Goal: Task Accomplishment & Management: Manage account settings

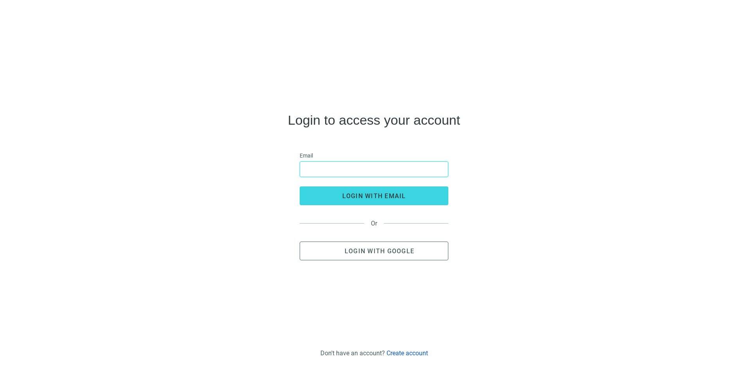
click at [362, 169] on input "email" at bounding box center [374, 169] width 138 height 15
type input "**********"
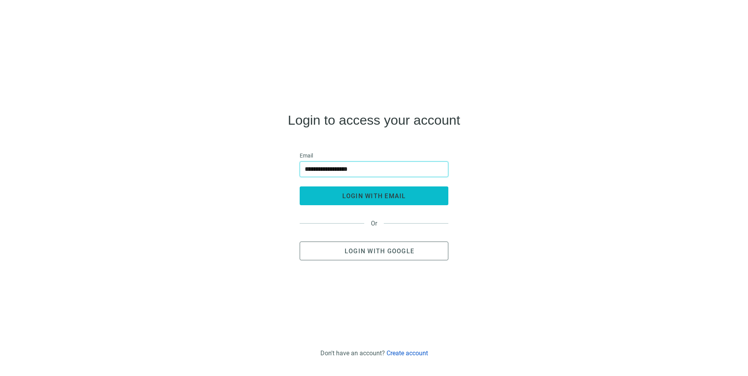
click at [328, 194] on button "login with email" at bounding box center [374, 196] width 149 height 19
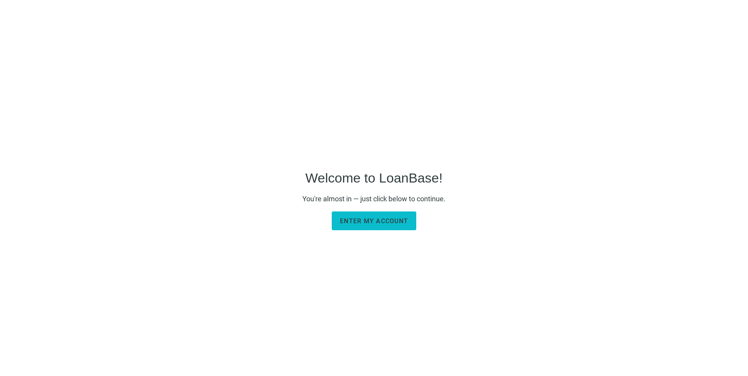
click at [368, 228] on button "Enter my account" at bounding box center [374, 221] width 84 height 19
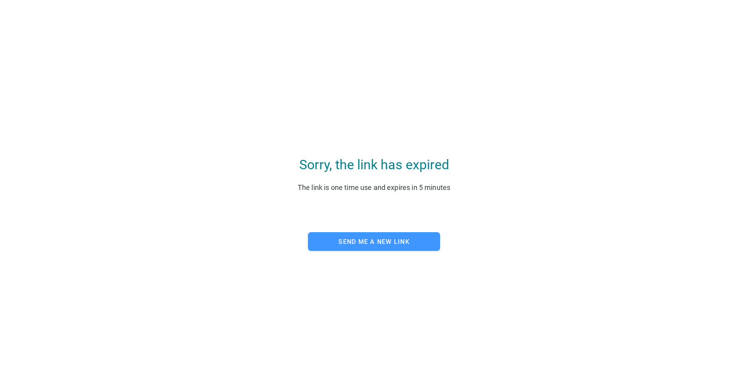
click at [384, 244] on span "Send me a new link" at bounding box center [373, 241] width 71 height 7
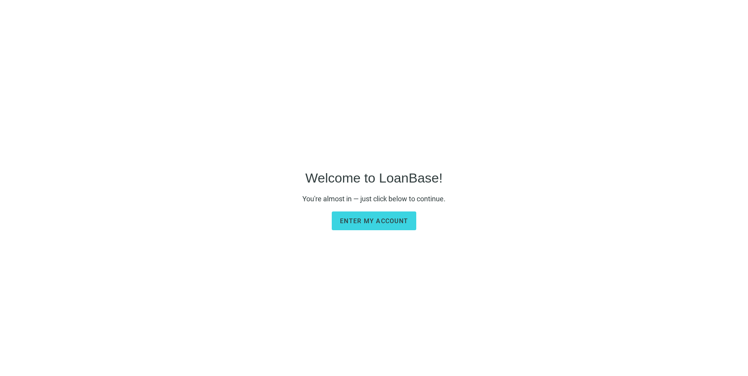
click at [372, 210] on main "Welcome to LoanBase! You're almost in — just click below to continue. Enter my …" at bounding box center [373, 200] width 143 height 340
click at [373, 216] on button "Enter my account" at bounding box center [374, 221] width 84 height 19
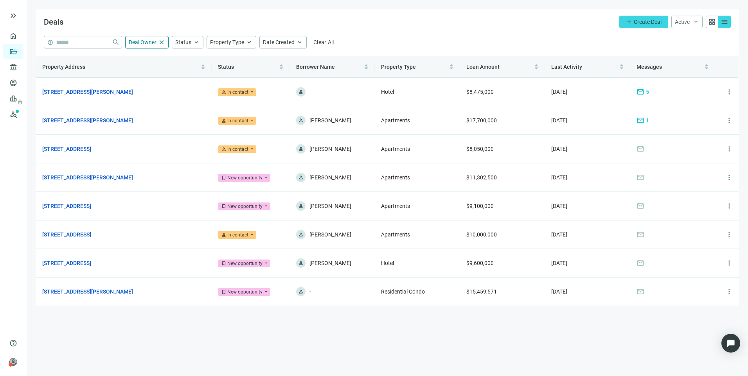
click at [438, 25] on div "Deals add Create Deal Active keyboard_arrow_down grid_view menu" at bounding box center [387, 22] width 702 height 27
click at [639, 119] on span "mail" at bounding box center [640, 121] width 8 height 8
click at [20, 37] on link "Overview" at bounding box center [31, 36] width 23 height 6
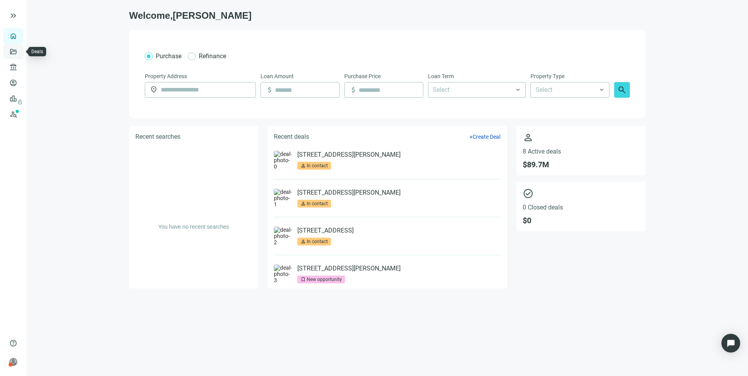
drag, startPoint x: 13, startPoint y: 37, endPoint x: 13, endPoint y: 48, distance: 10.6
click at [20, 48] on link "Deals" at bounding box center [27, 51] width 14 height 6
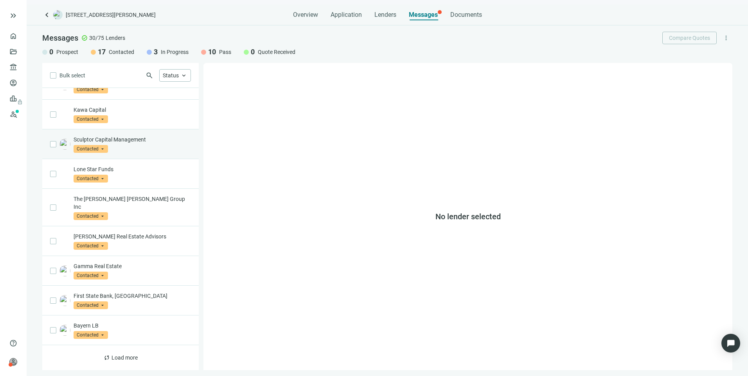
scroll to position [1, 0]
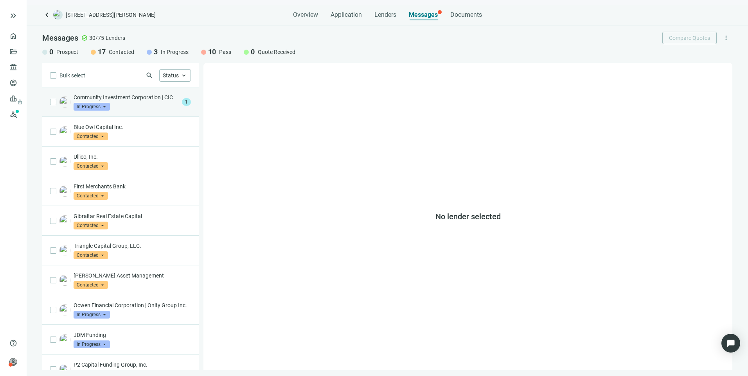
click at [140, 101] on p "Community Investment Corporation | CIC" at bounding box center [126, 97] width 105 height 8
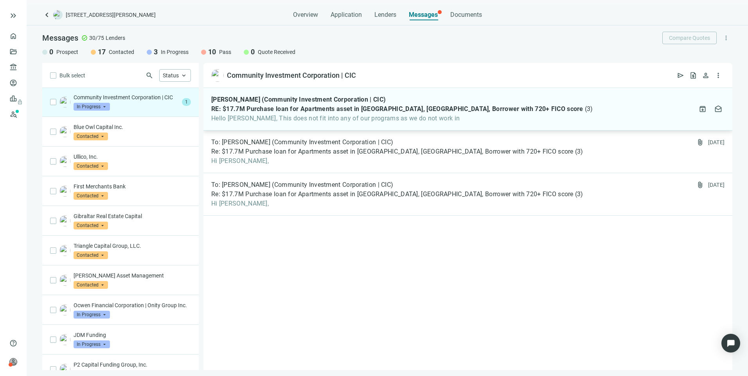
click at [237, 114] on div "Jose Ramos (Community Investment Corporation | CIC) RE: $17.7M Purchase loan fo…" at bounding box center [402, 109] width 382 height 27
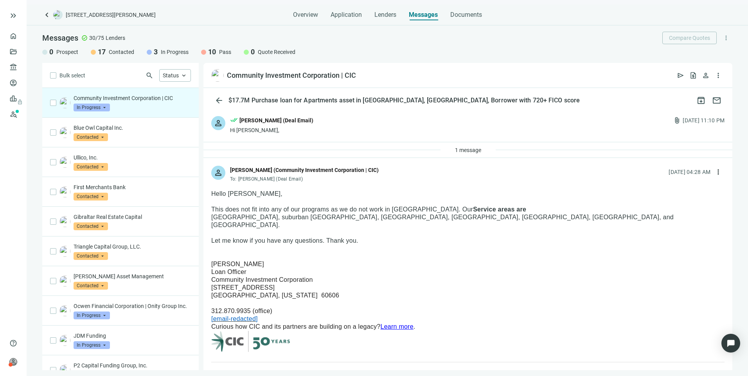
click at [88, 109] on span "In Progress" at bounding box center [92, 108] width 36 height 8
click at [88, 190] on span "Pass" at bounding box center [89, 192] width 17 height 8
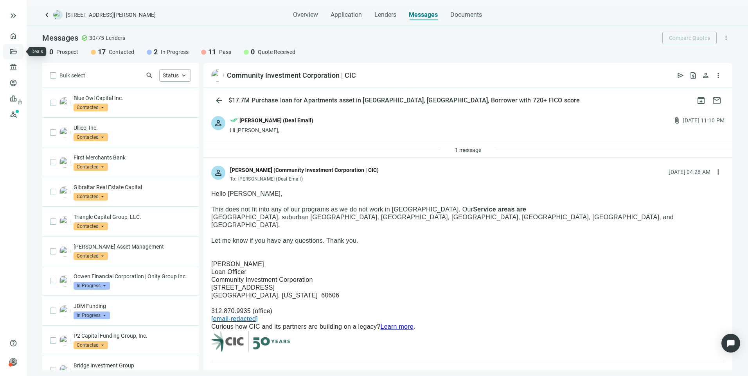
click at [20, 52] on link "Deals" at bounding box center [27, 51] width 14 height 6
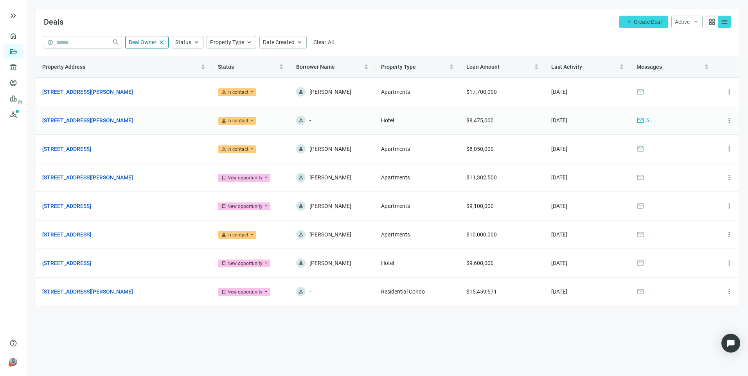
click at [640, 120] on span "mail" at bounding box center [640, 121] width 8 height 8
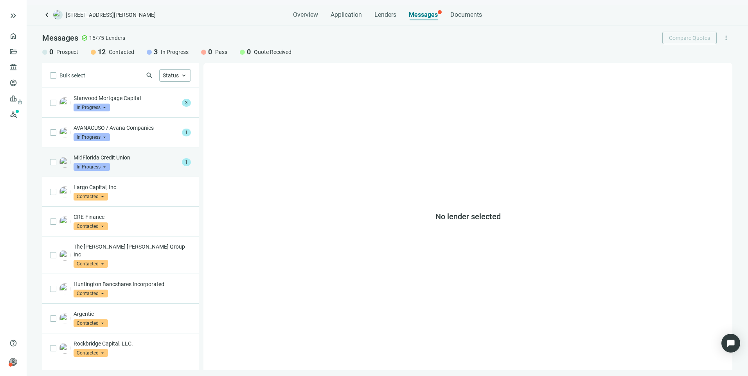
click at [122, 161] on p "MidFlorida Credit Union" at bounding box center [126, 158] width 105 height 8
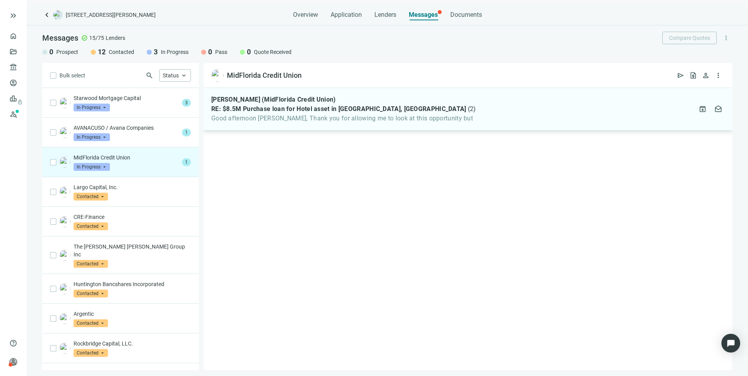
click at [252, 121] on span "Good afternoon Larry, Thank you for allowing me to look at this opportunity but" at bounding box center [343, 119] width 265 height 8
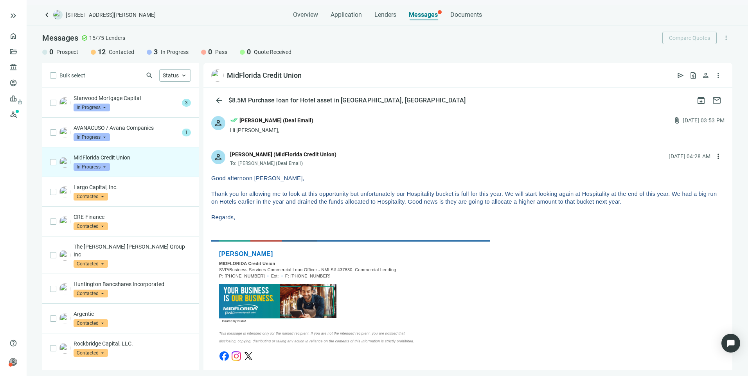
click at [92, 168] on span "In Progress" at bounding box center [92, 167] width 36 height 8
click at [89, 254] on span "Pass" at bounding box center [89, 252] width 17 height 8
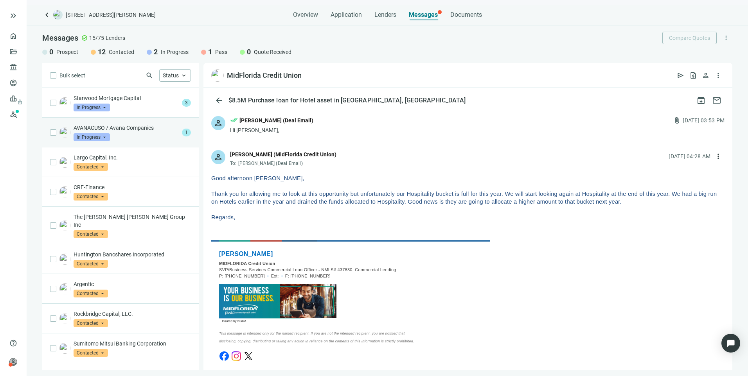
click at [133, 140] on div "AVANACUSO / Avana Companies In Progress arrow_drop_down" at bounding box center [126, 132] width 105 height 17
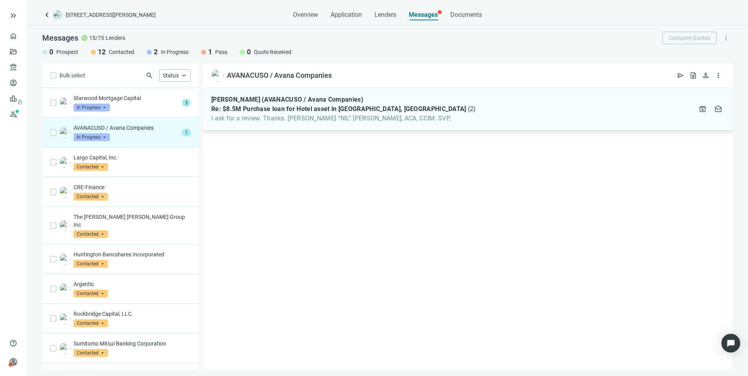
click at [246, 122] on div "Indranil Banerjee (AVANACUSO / Avana Companies) Re: $8.5M Purchase loan for Hot…" at bounding box center [467, 109] width 529 height 43
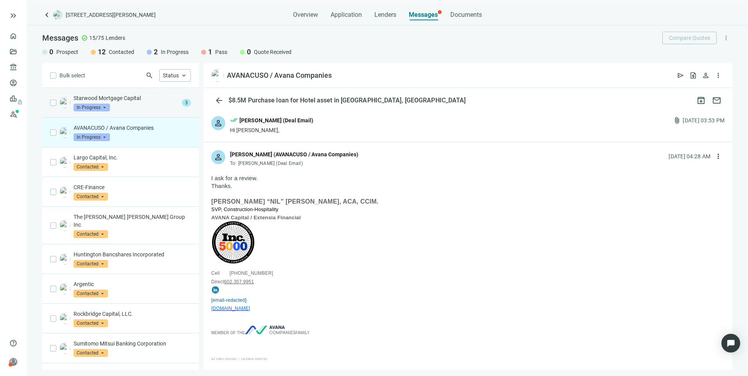
click at [147, 104] on div "Starwood Mortgage Capital In Progress arrow_drop_down" at bounding box center [126, 102] width 105 height 17
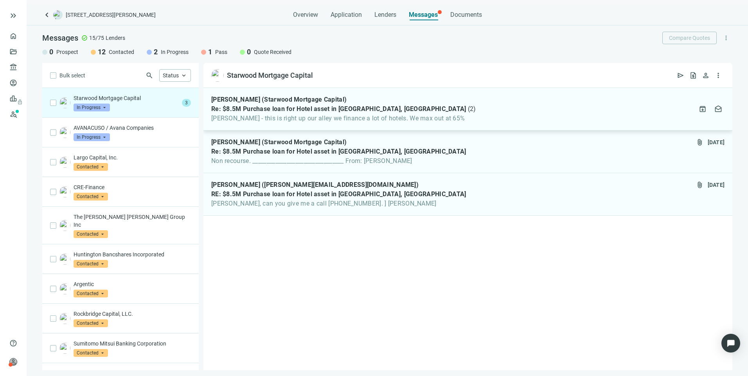
click at [268, 111] on span "Re: $8.5M Purchase loan for Hotel asset in Jacksonville, FL" at bounding box center [338, 109] width 255 height 8
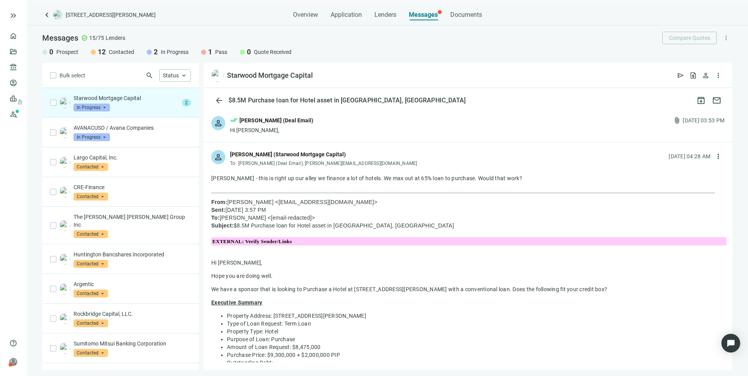
click at [359, 135] on div "person done_all Larry Kendrick (Deal Email) Hi Taylor, attach_file 09.23.2025, …" at bounding box center [467, 125] width 529 height 34
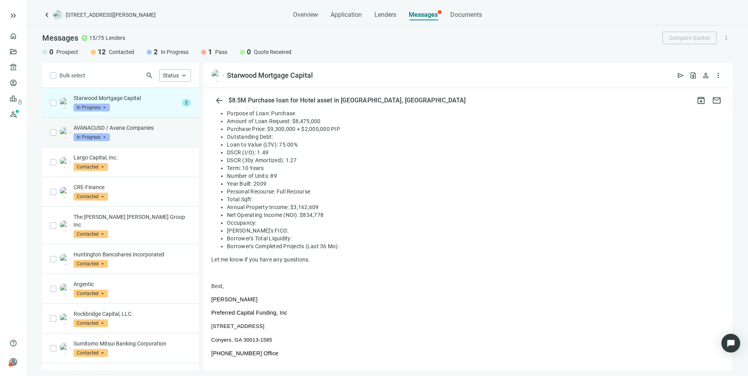
scroll to position [825, 0]
click at [135, 106] on div "Starwood Mortgage Capital In Progress arrow_drop_down" at bounding box center [126, 102] width 105 height 17
click at [218, 101] on span "arrow_back" at bounding box center [218, 100] width 9 height 9
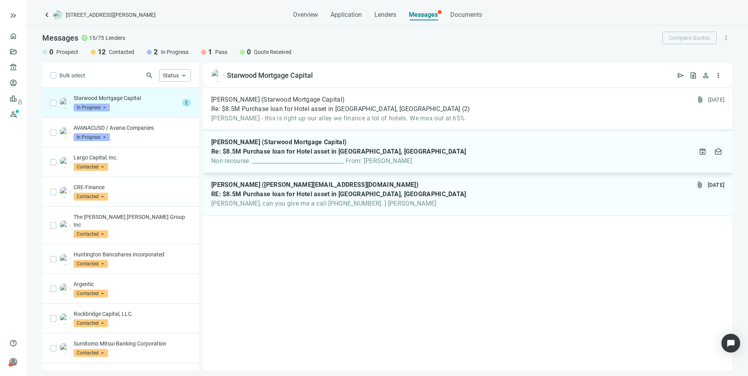
click at [416, 161] on div "Taylor Wood (Starwood Mortgage Capital) Re: $8.5M Purchase loan for Hotel asset…" at bounding box center [467, 152] width 529 height 43
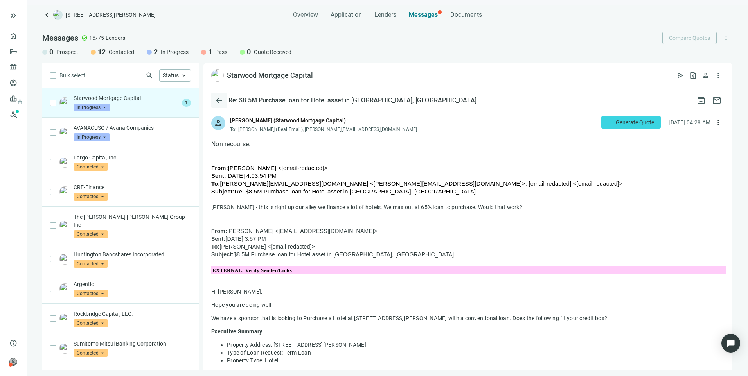
click at [215, 97] on span "arrow_back" at bounding box center [218, 100] width 9 height 9
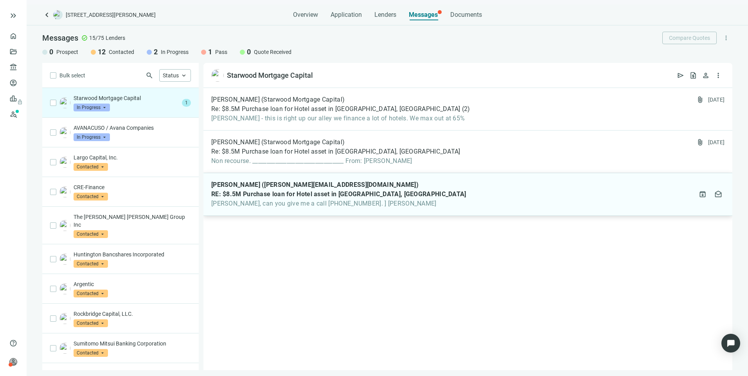
click at [410, 191] on div "Larry Kendrick (larry@pcfunding.com) RE: $8.5M Purchase loan for Hotel asset in…" at bounding box center [467, 194] width 529 height 43
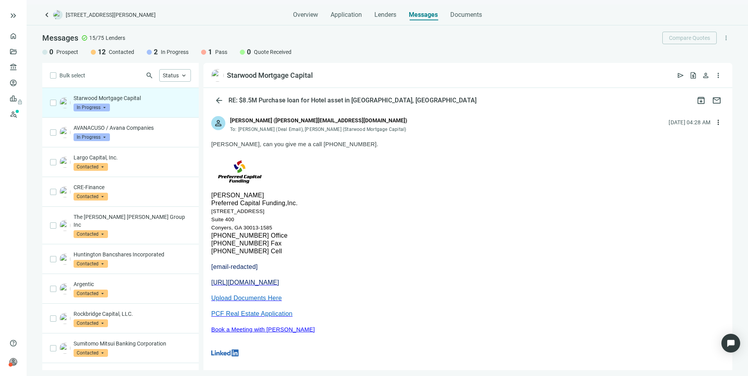
click at [93, 110] on span "In Progress" at bounding box center [92, 108] width 36 height 8
click at [100, 158] on span "In Progress" at bounding box center [96, 158] width 30 height 8
click at [135, 103] on div "Starwood Mortgage Capital In Progress arrow_drop_down contacted in_progress quo…" at bounding box center [132, 102] width 117 height 17
click at [144, 131] on p "AVANACUSO / Avana Companies" at bounding box center [132, 128] width 117 height 8
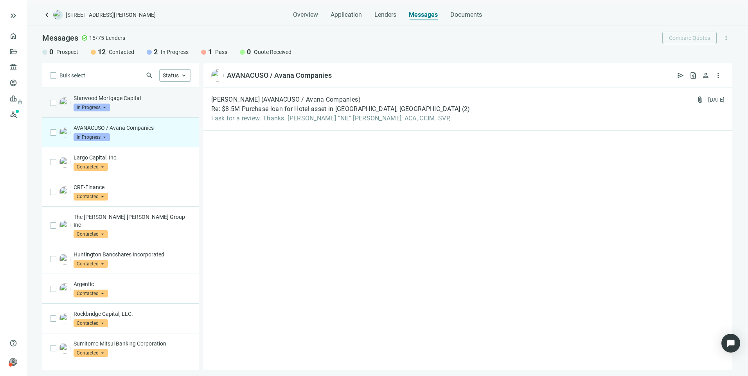
click at [150, 106] on div "Starwood Mortgage Capital In Progress arrow_drop_down contacted in_progress quo…" at bounding box center [132, 102] width 117 height 17
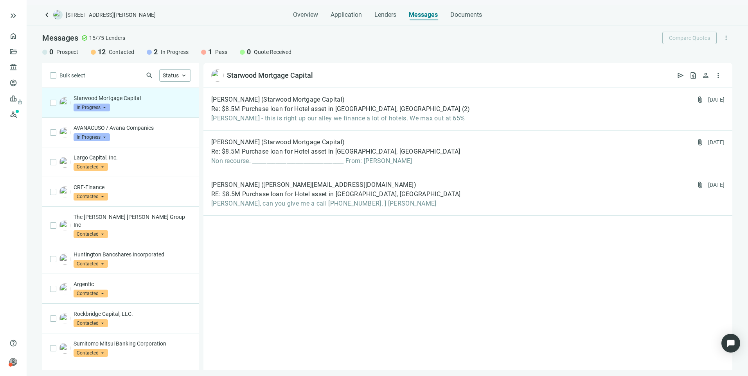
click at [550, 41] on div "Messages check_circle 15/75 Lenders Compare Quotes more_vert" at bounding box center [387, 38] width 690 height 13
click at [91, 110] on span "In Progress" at bounding box center [92, 108] width 36 height 8
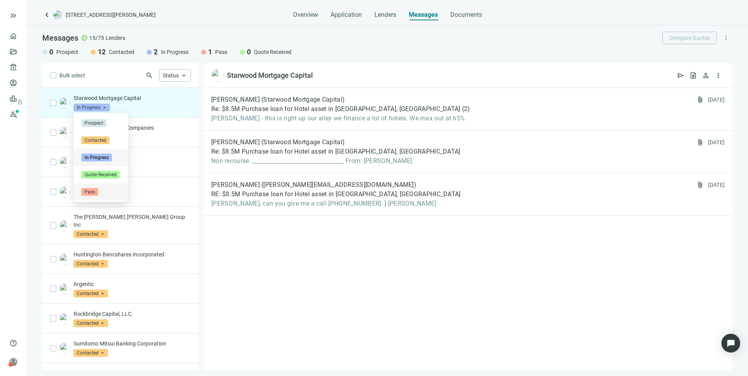
click at [90, 192] on span "Pass" at bounding box center [89, 192] width 17 height 8
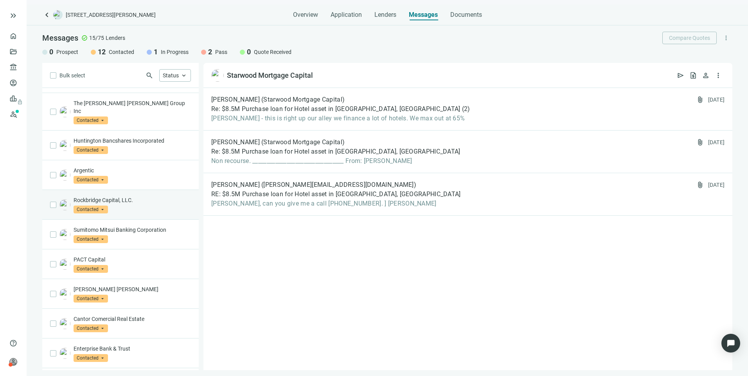
scroll to position [163, 0]
